Goal: Information Seeking & Learning: Learn about a topic

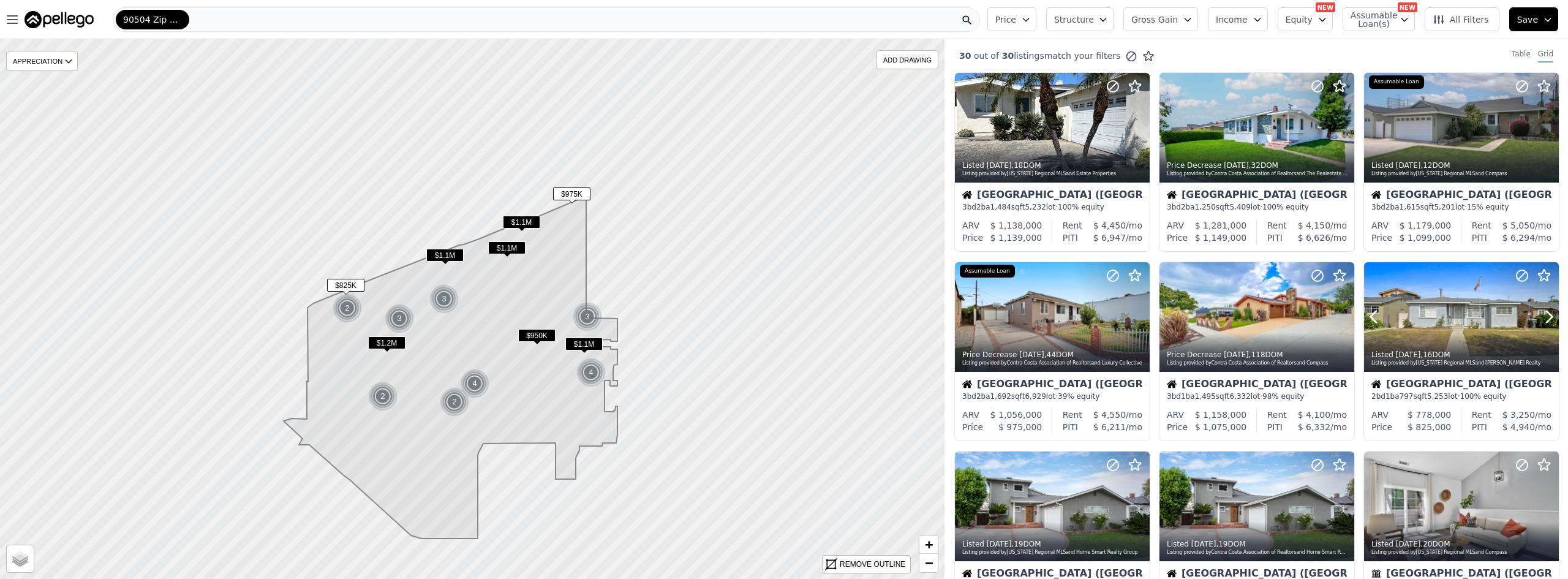
click at [1453, 315] on div at bounding box center [1462, 317] width 195 height 109
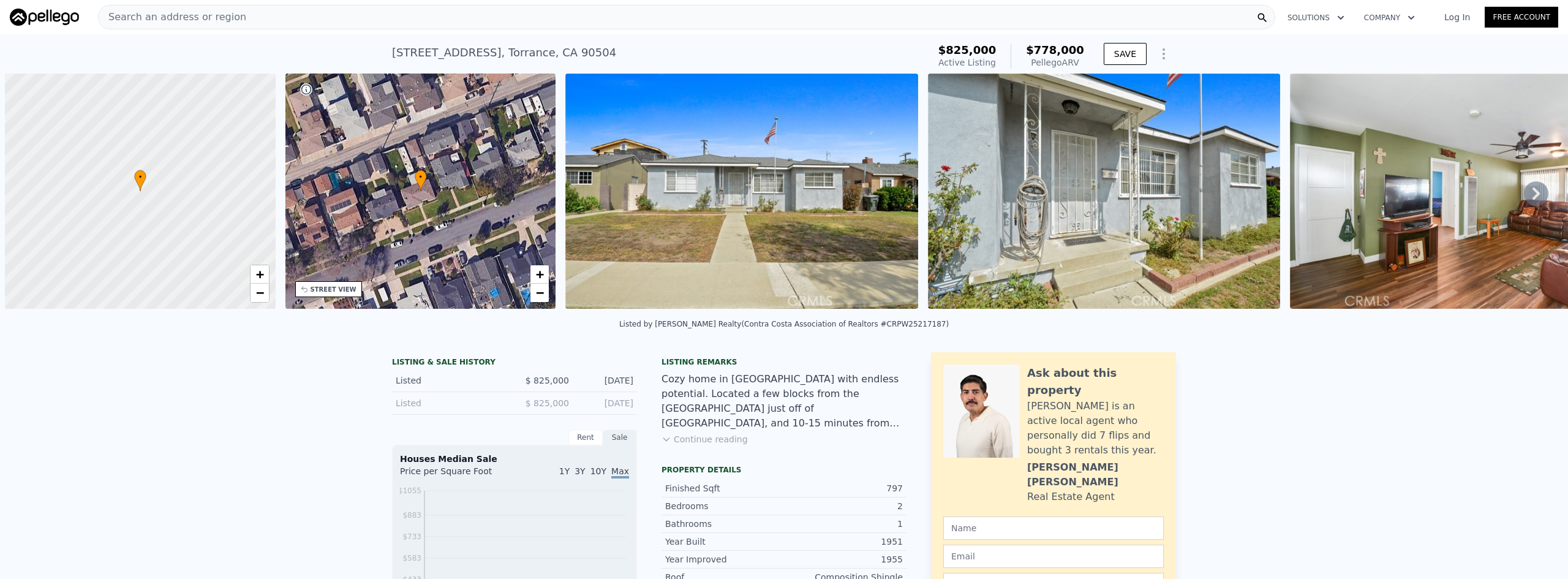
scroll to position [0, 5]
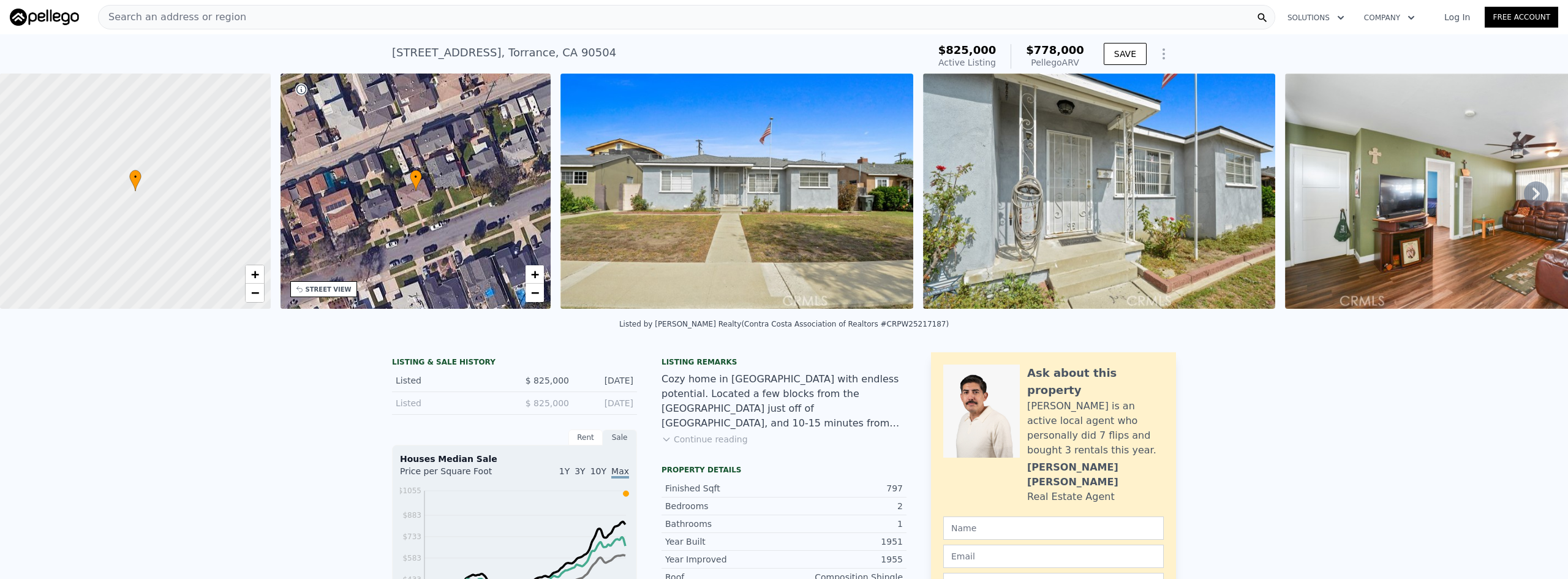
click at [751, 225] on img at bounding box center [737, 191] width 353 height 235
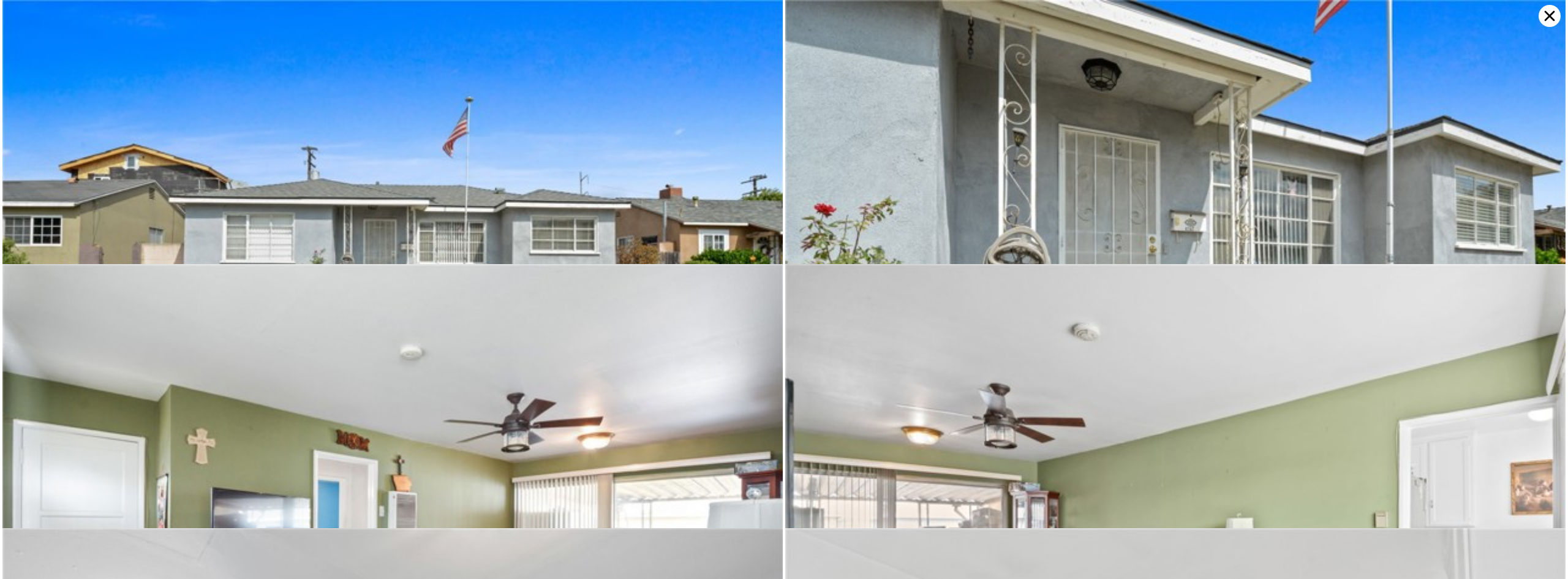
click at [1542, 15] on icon at bounding box center [1549, 15] width 22 height 22
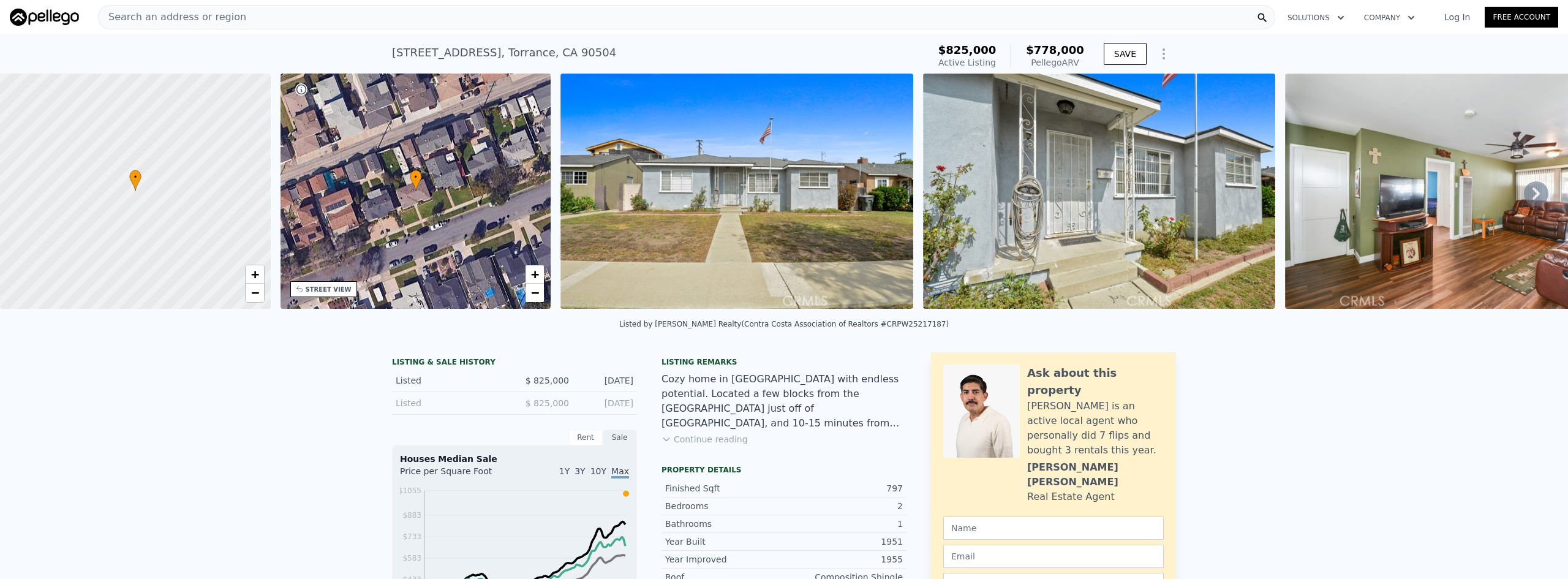
click at [1198, 219] on img at bounding box center [1100, 191] width 353 height 235
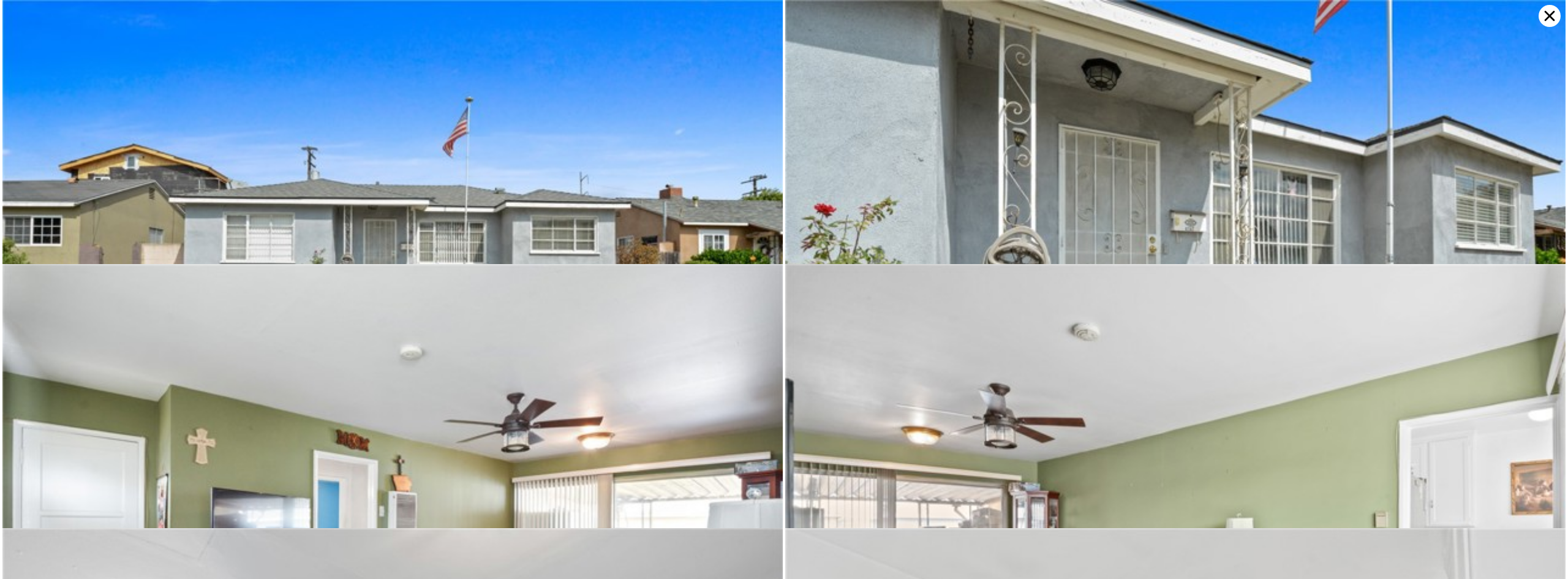
click at [1553, 12] on icon at bounding box center [1551, 17] width 11 height 11
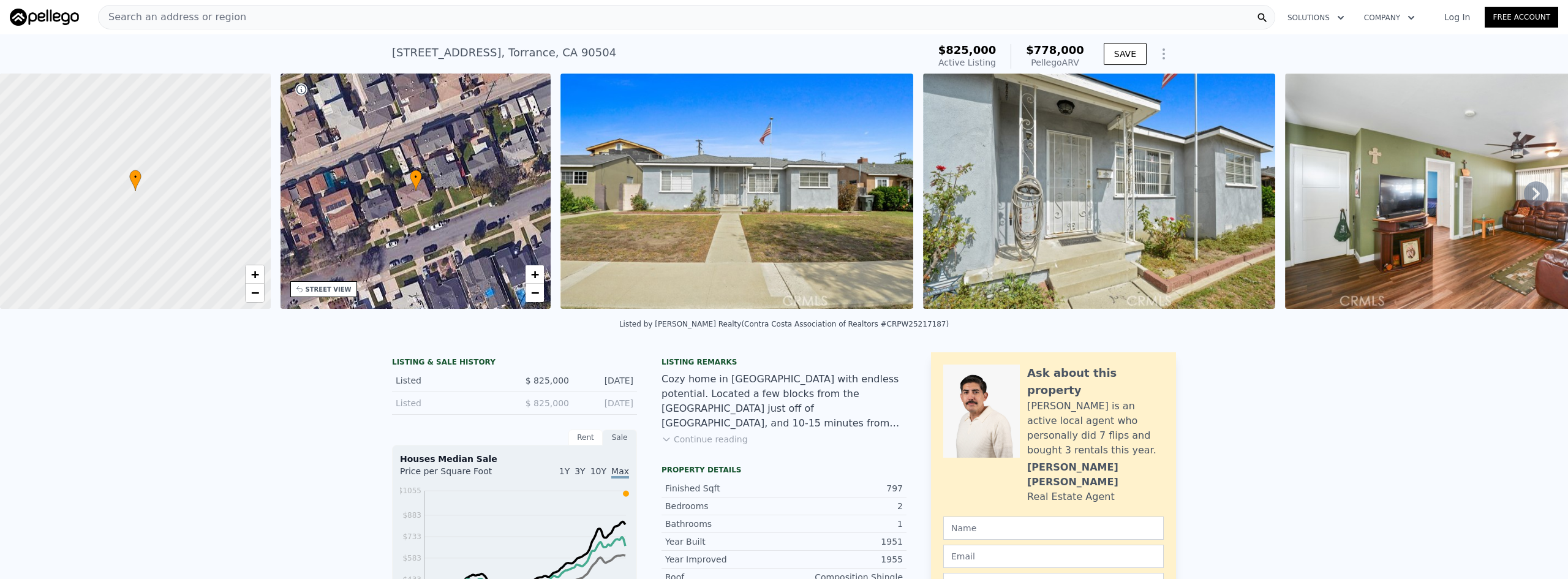
click at [1530, 194] on icon at bounding box center [1536, 193] width 24 height 24
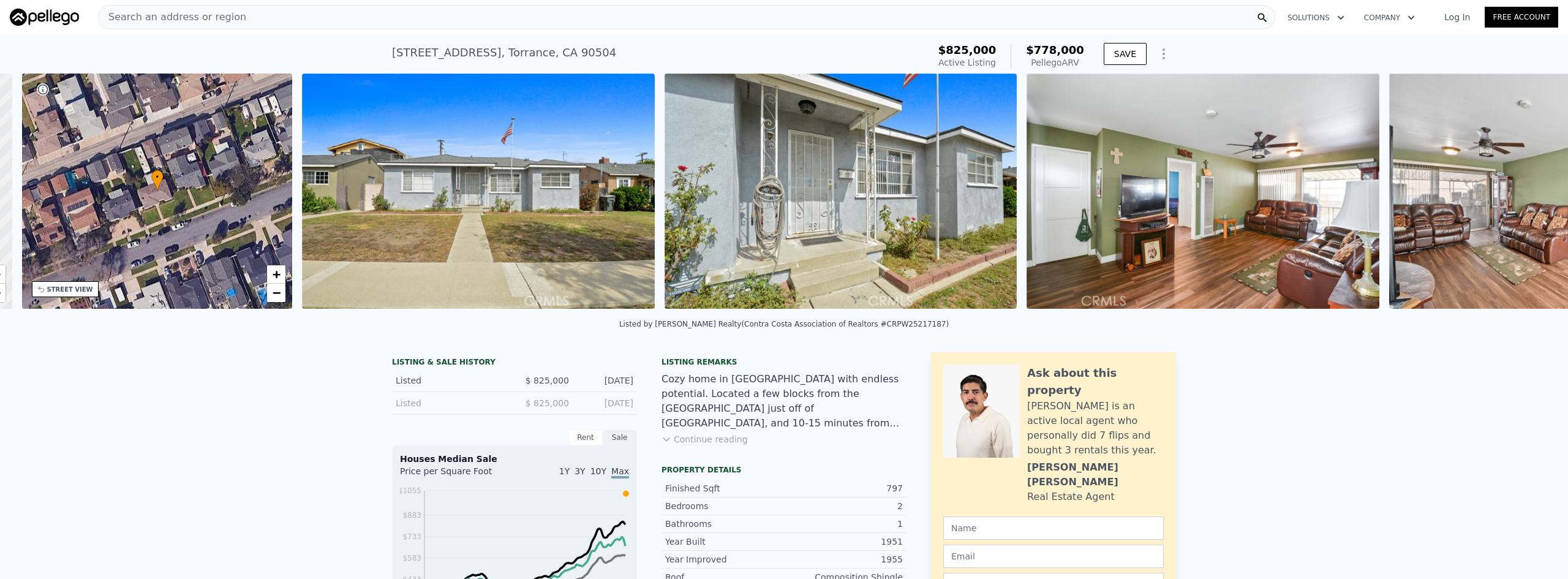
scroll to position [0, 286]
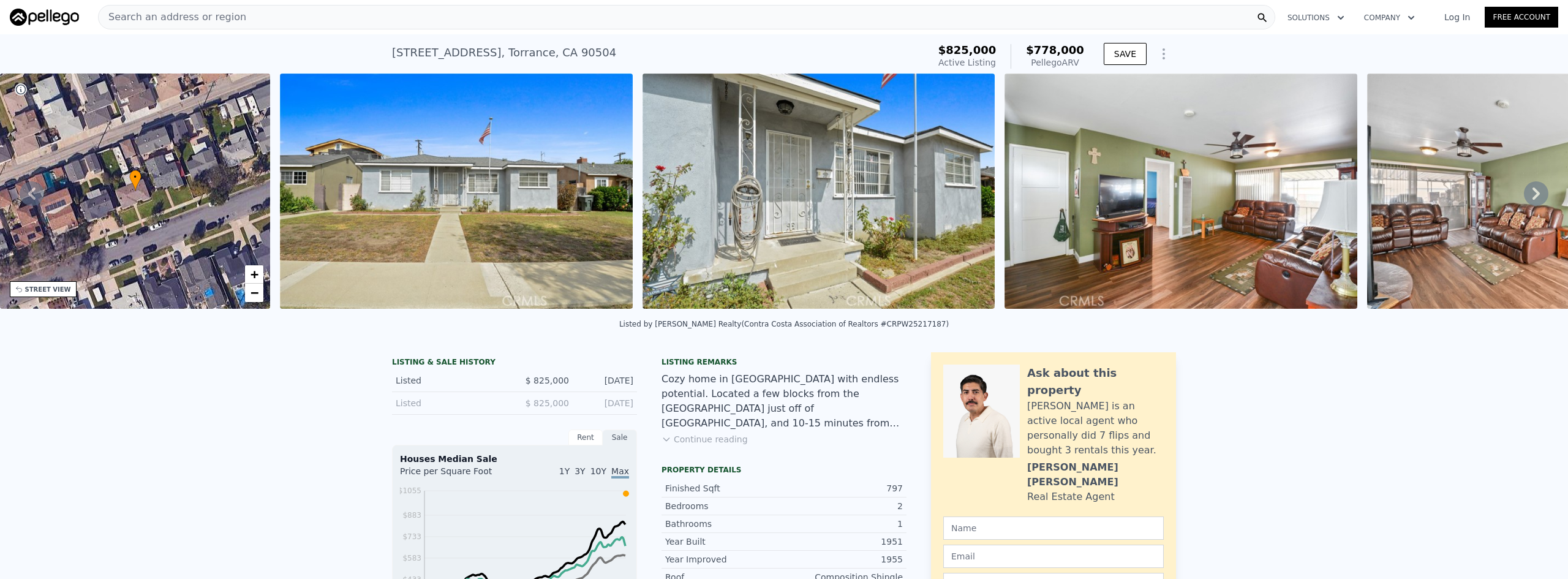
click at [1527, 206] on icon at bounding box center [1536, 193] width 24 height 24
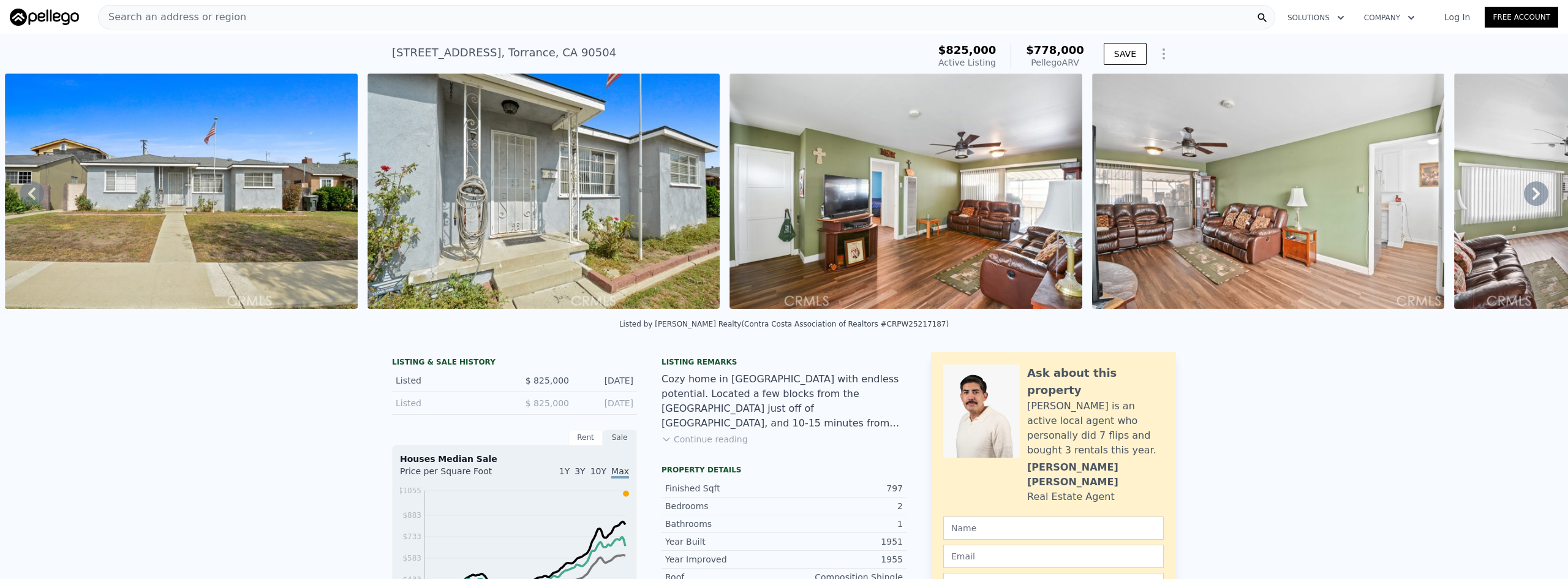
click at [1527, 206] on icon at bounding box center [1536, 193] width 24 height 24
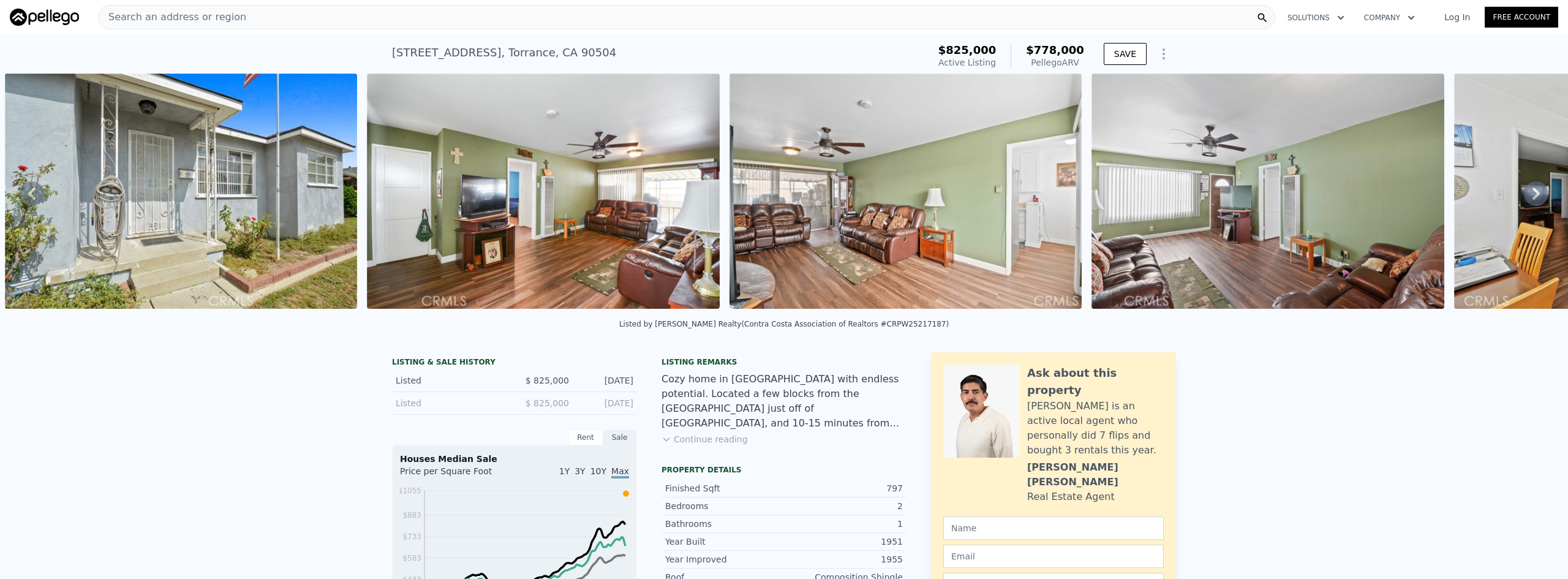
click at [1527, 206] on icon at bounding box center [1536, 193] width 24 height 24
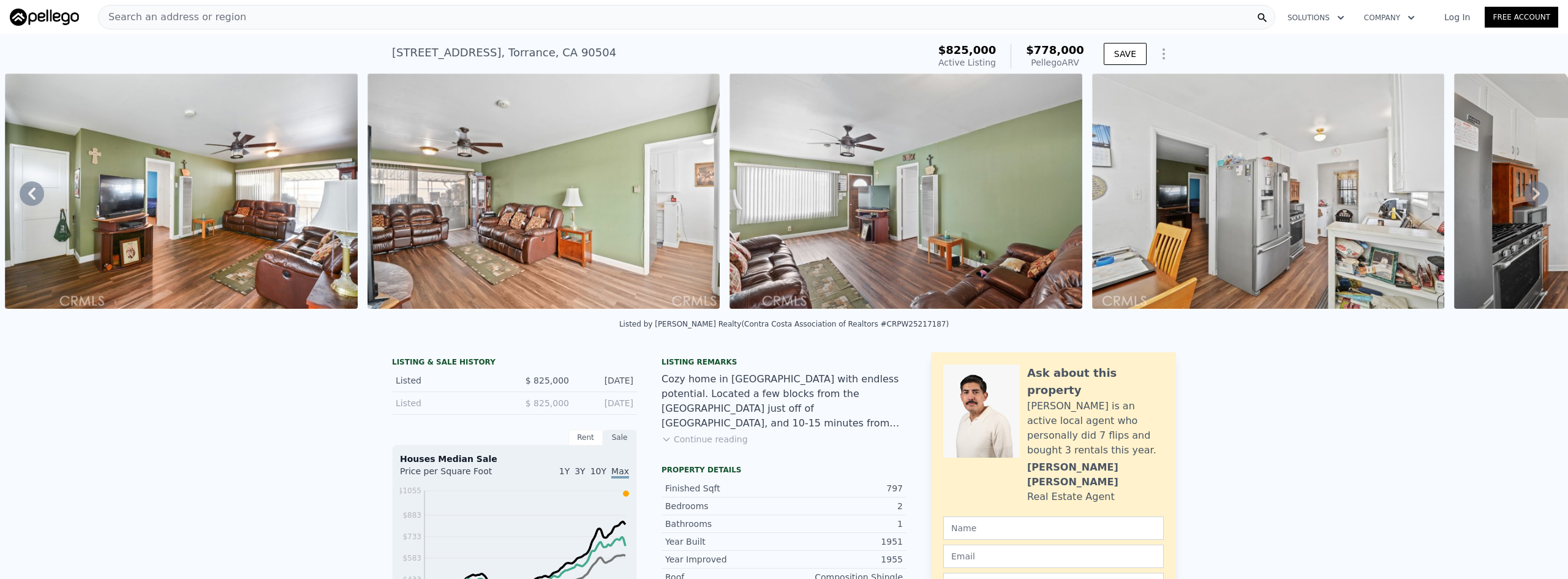
click at [1527, 206] on icon at bounding box center [1536, 193] width 24 height 24
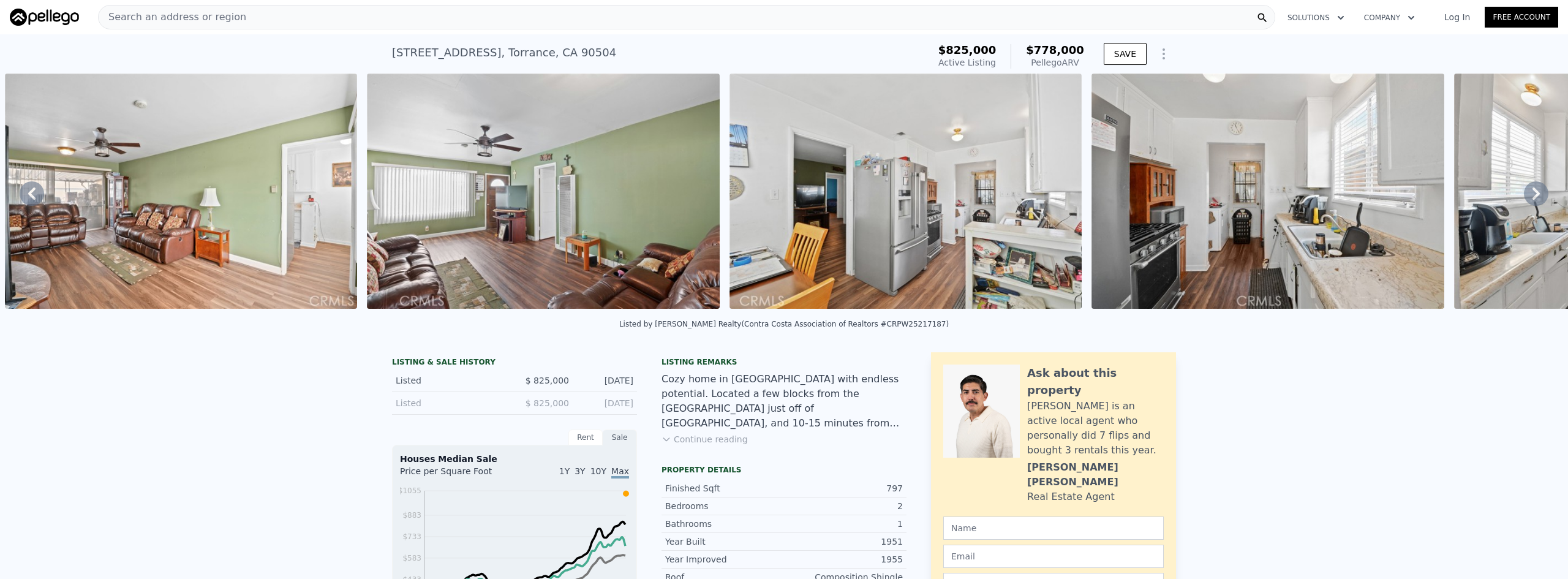
click at [1527, 206] on icon at bounding box center [1536, 193] width 24 height 24
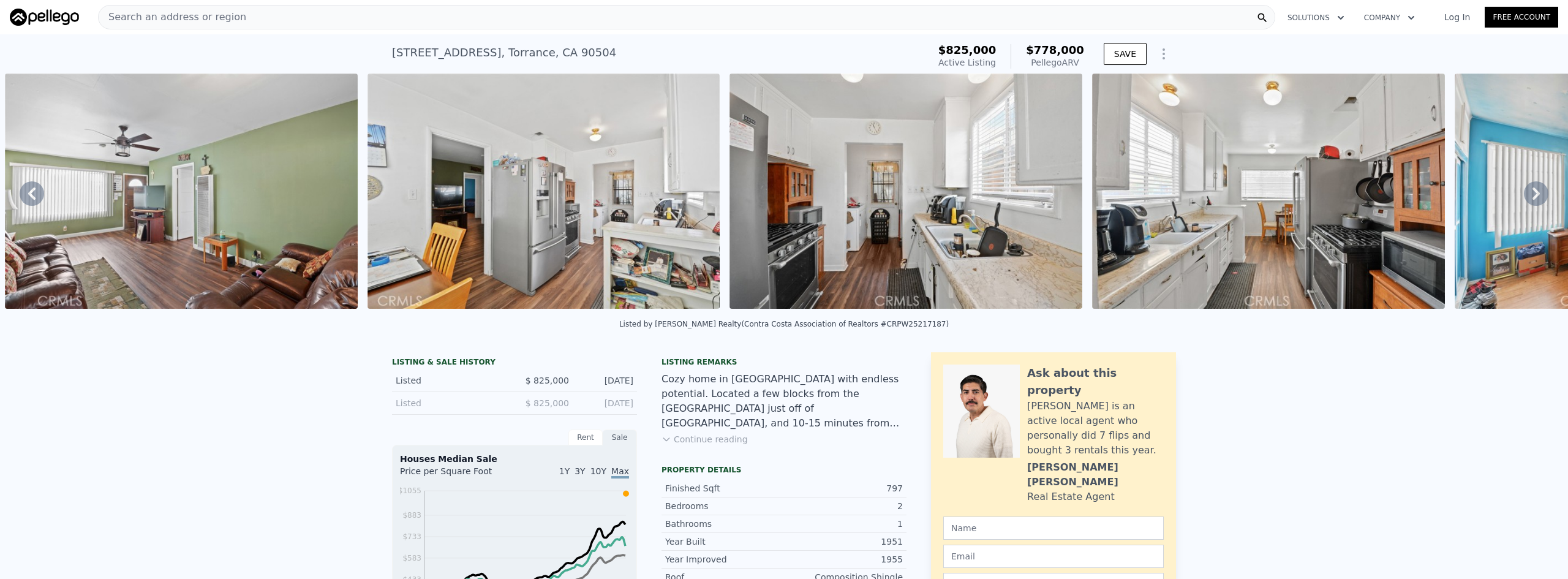
click at [1527, 206] on icon at bounding box center [1536, 193] width 24 height 24
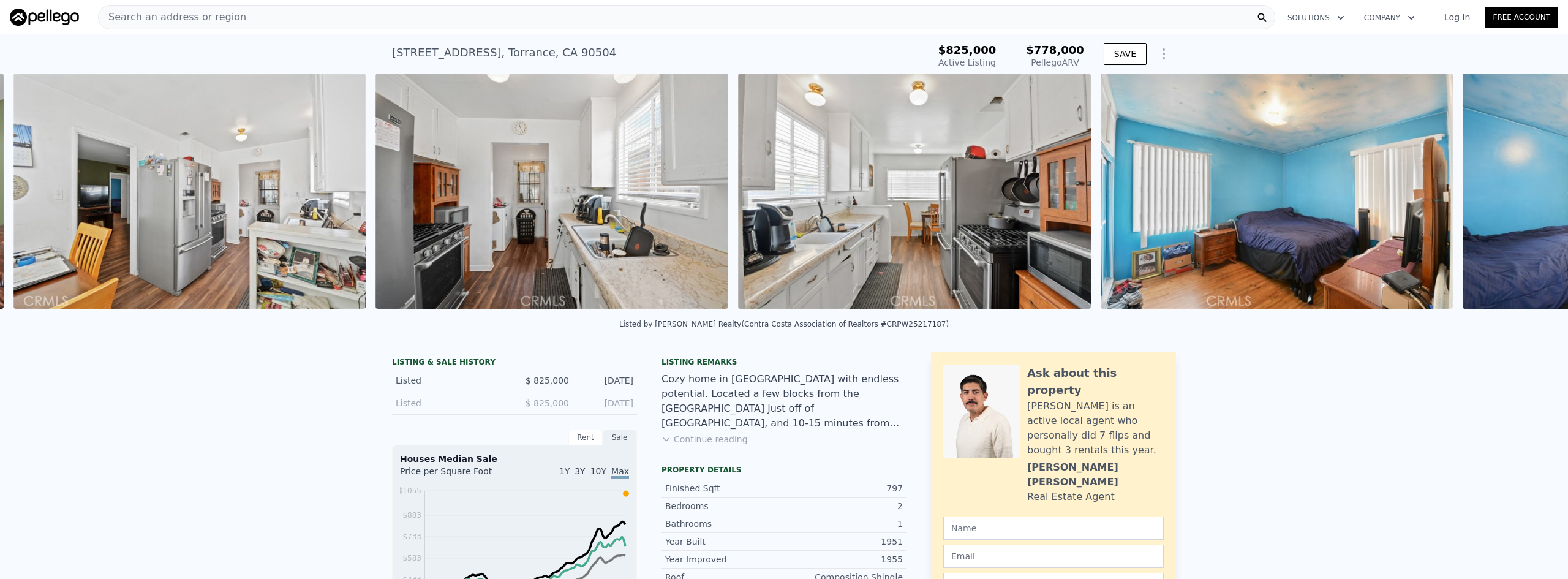
scroll to position [0, 2373]
